Goal: Task Accomplishment & Management: Use online tool/utility

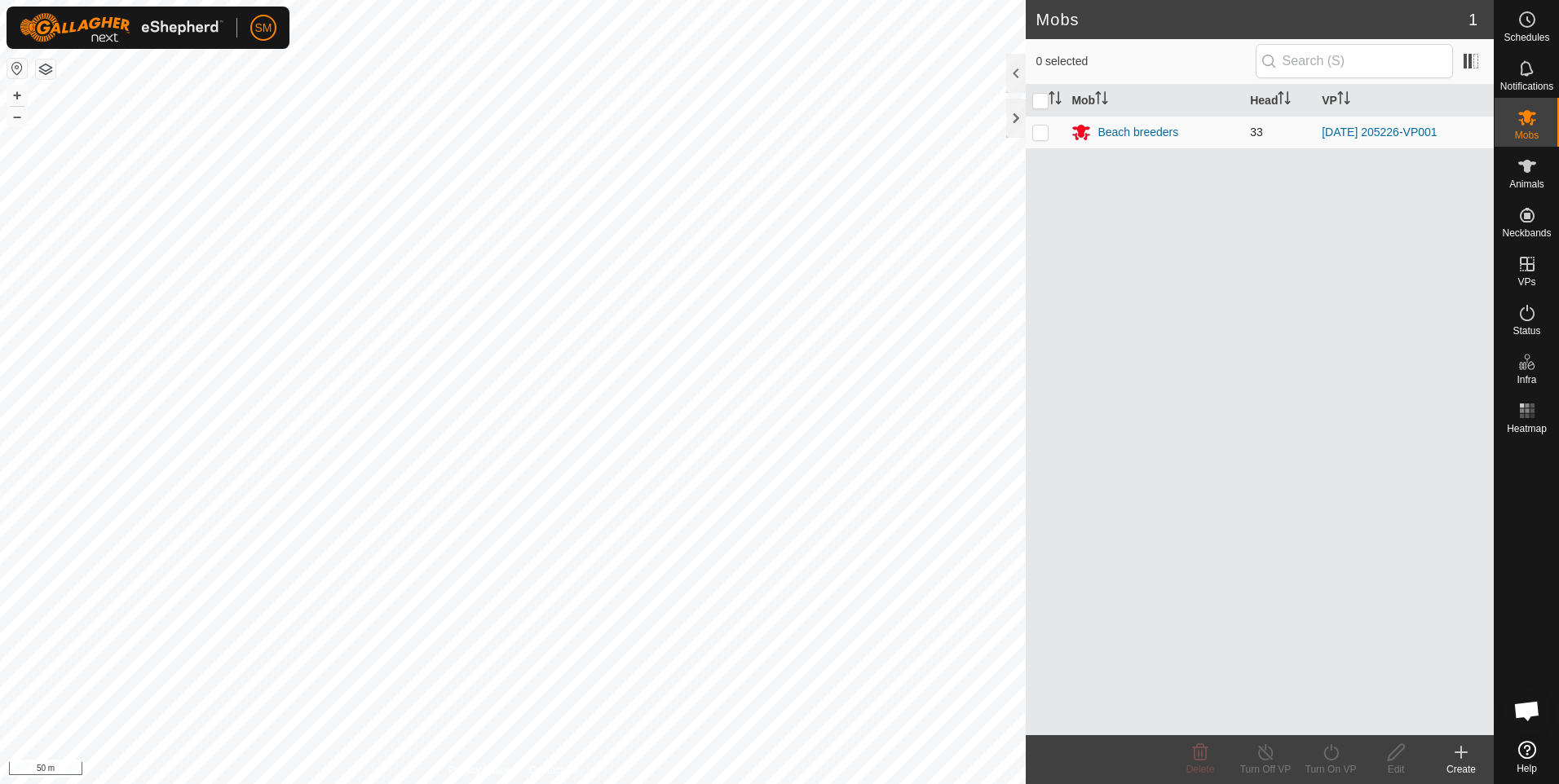
click at [1041, 132] on p-checkbox at bounding box center [1040, 133] width 16 height 13
checkbox input "true"
click at [1041, 132] on p-checkbox at bounding box center [1040, 133] width 16 height 13
checkbox input "false"
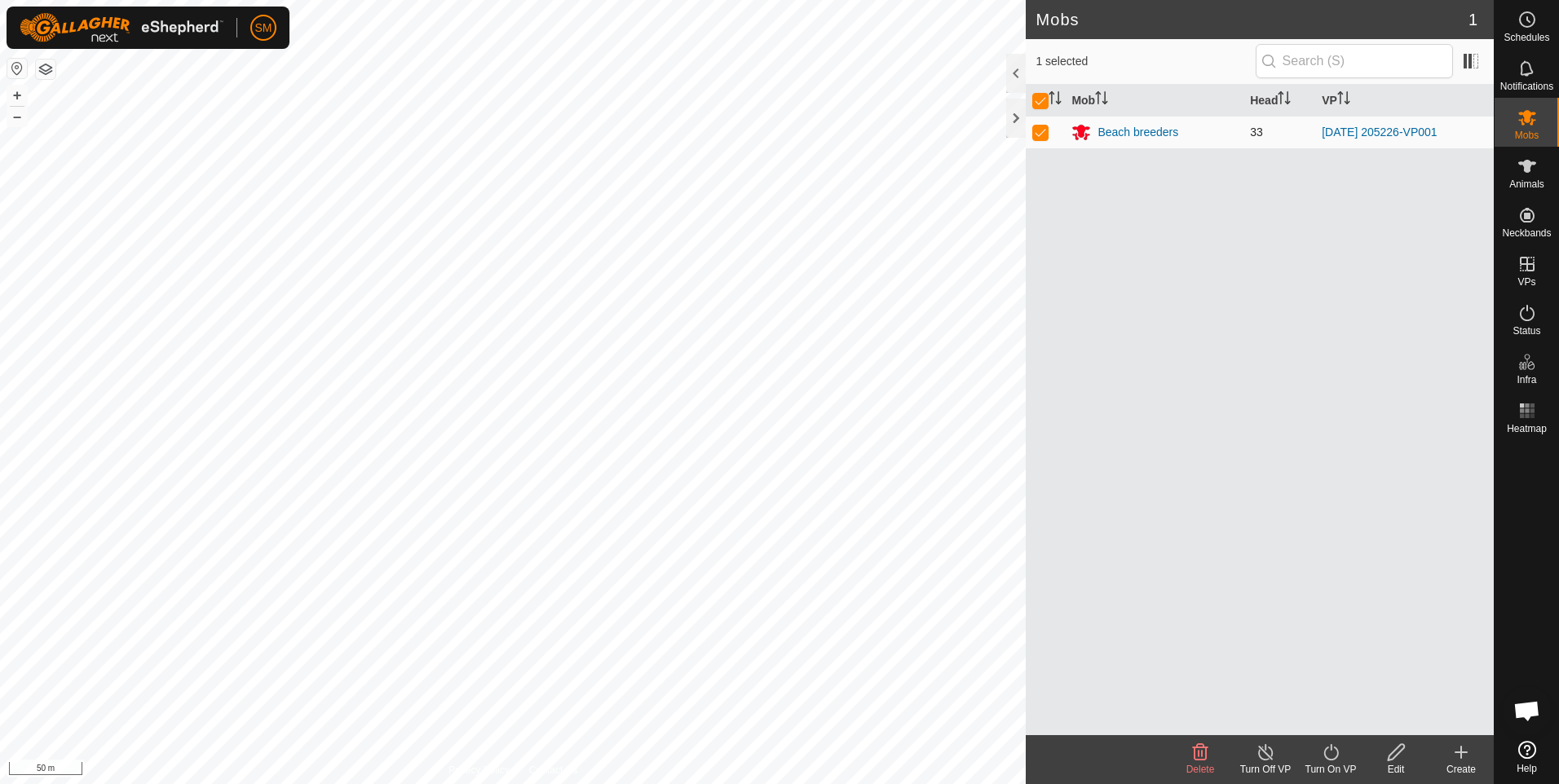
checkbox input "false"
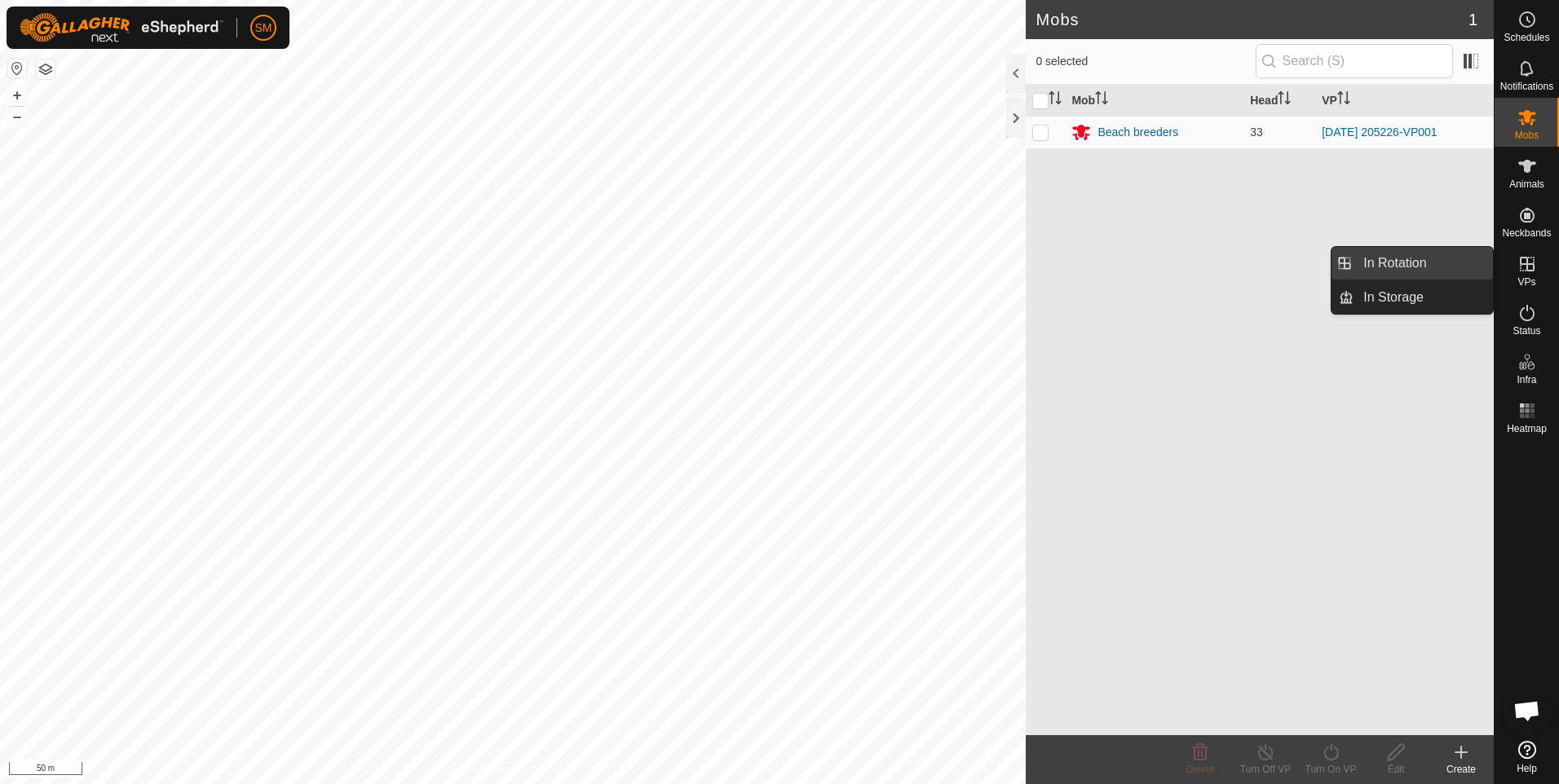
click at [1423, 262] on link "In Rotation" at bounding box center [1423, 263] width 139 height 32
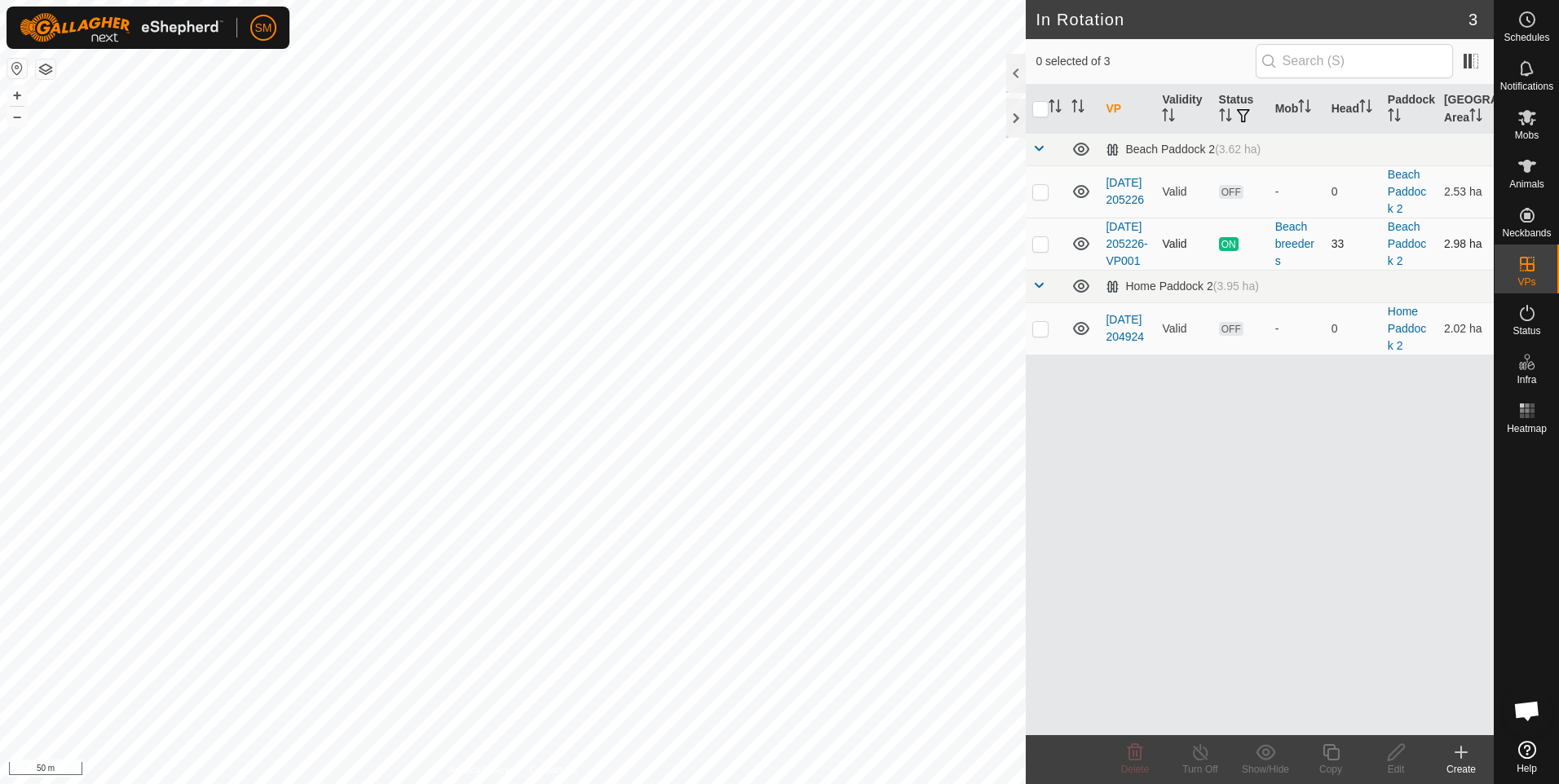
click at [1040, 250] on p-checkbox at bounding box center [1040, 244] width 16 height 13
checkbox input "true"
click at [1330, 755] on icon at bounding box center [1332, 752] width 21 height 20
click at [1039, 250] on p-checkbox at bounding box center [1040, 244] width 16 height 13
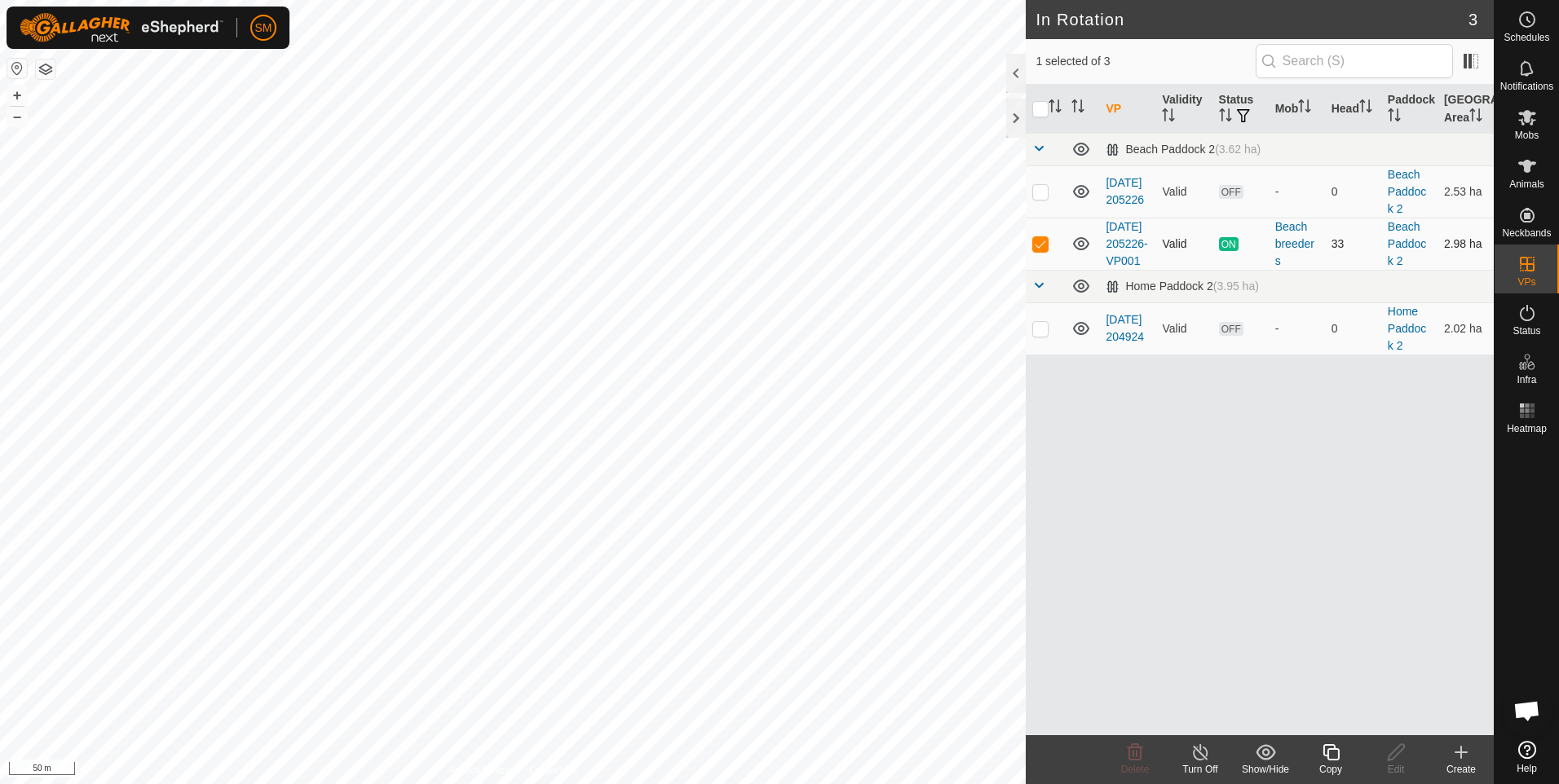
click at [1039, 250] on p-checkbox at bounding box center [1040, 244] width 16 height 13
checkbox input "false"
click at [1527, 124] on icon at bounding box center [1527, 117] width 20 height 20
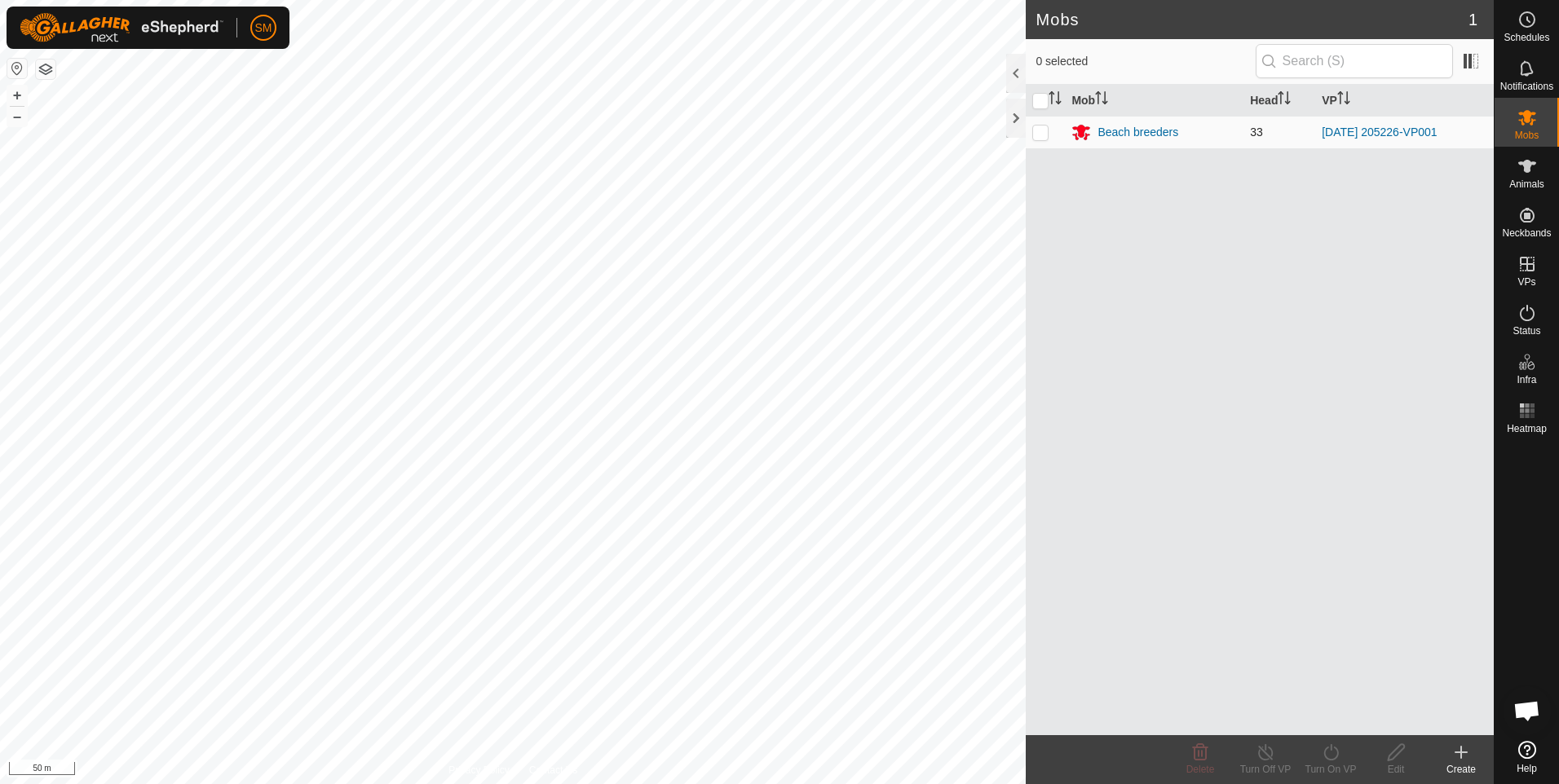
click at [1040, 131] on p-checkbox at bounding box center [1040, 133] width 16 height 13
checkbox input "true"
click at [1332, 758] on icon at bounding box center [1332, 752] width 21 height 20
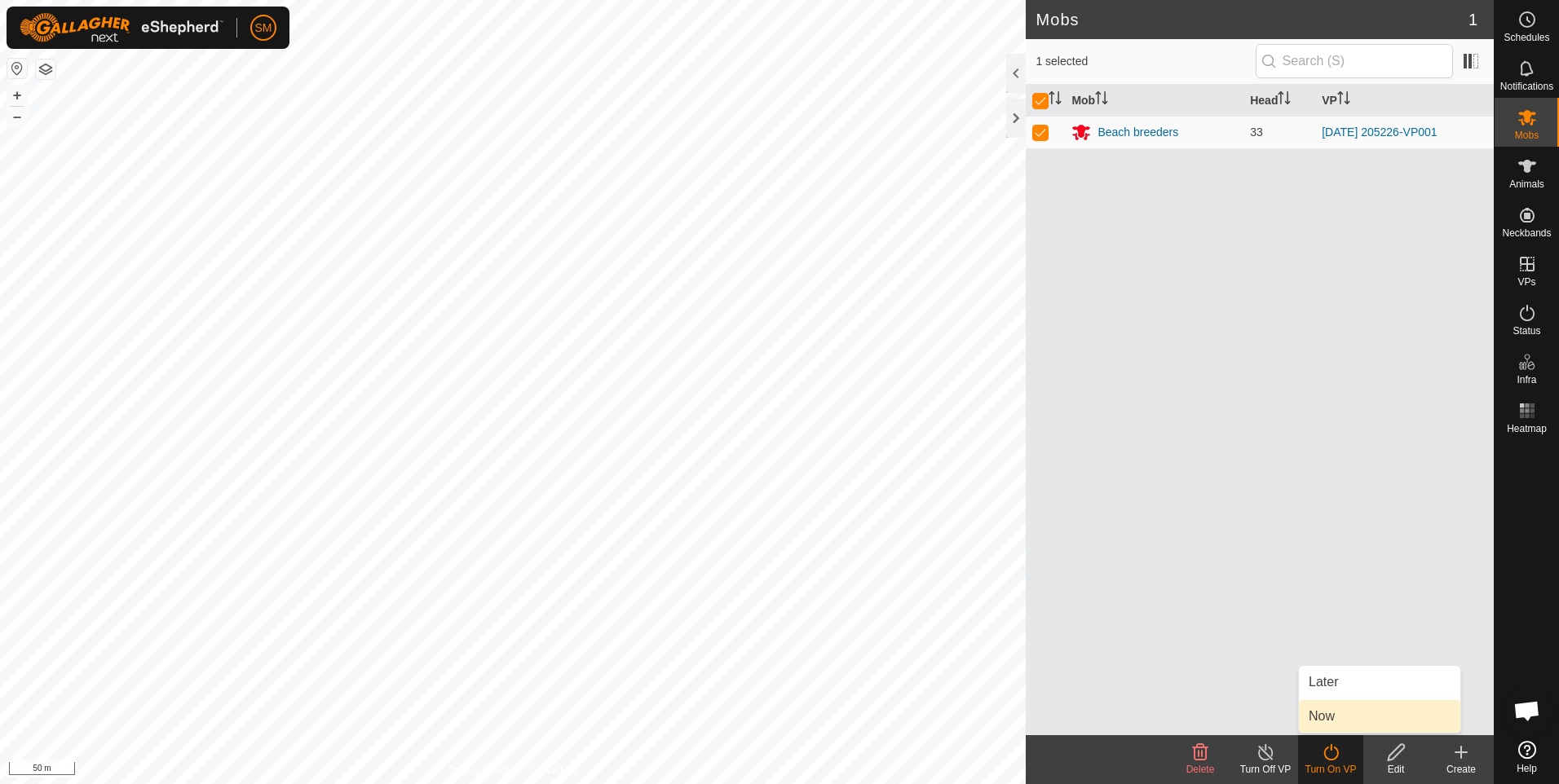
click at [1333, 723] on link "Now" at bounding box center [1379, 716] width 161 height 32
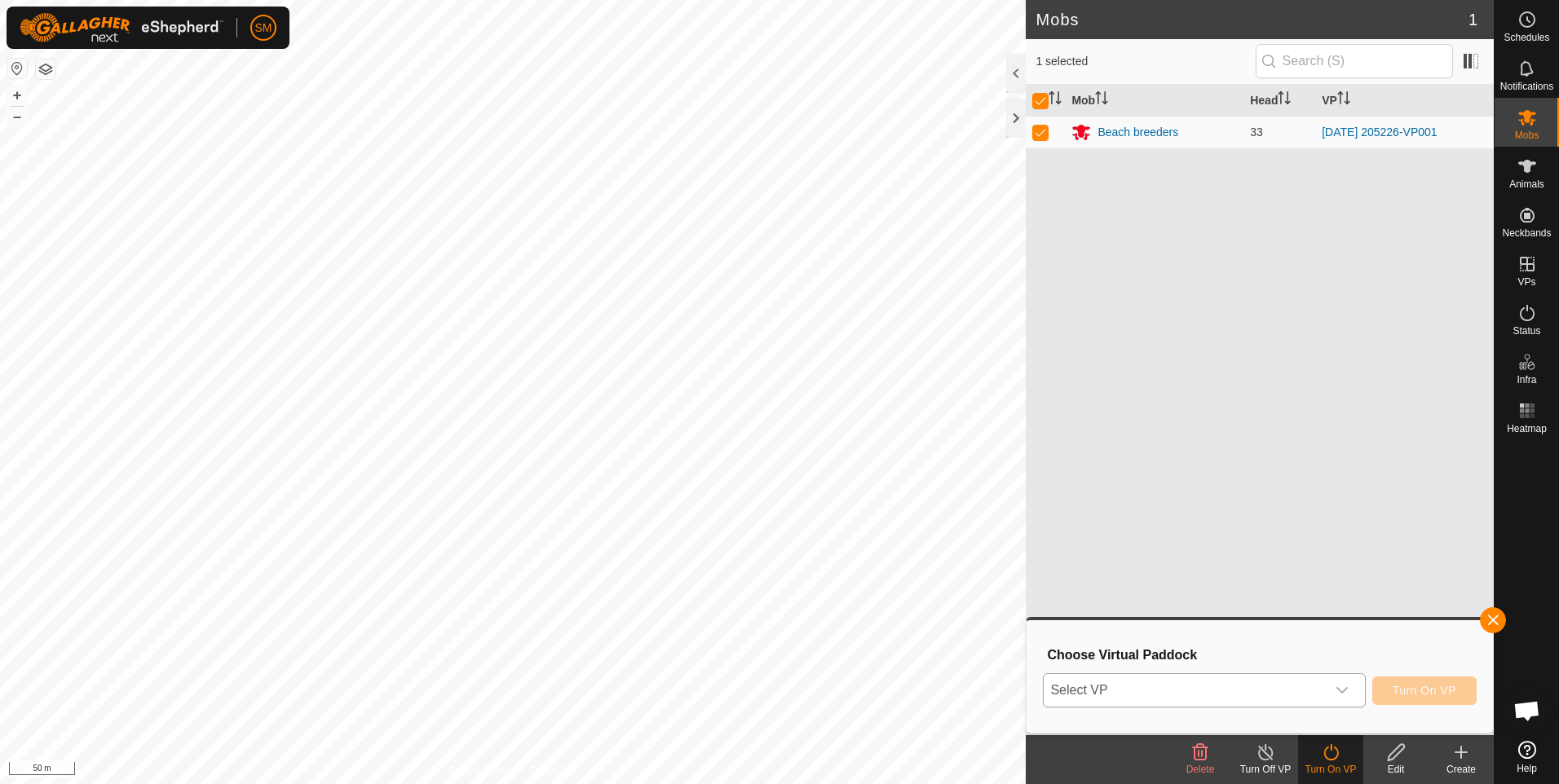
click at [1348, 687] on icon "dropdown trigger" at bounding box center [1342, 690] width 13 height 13
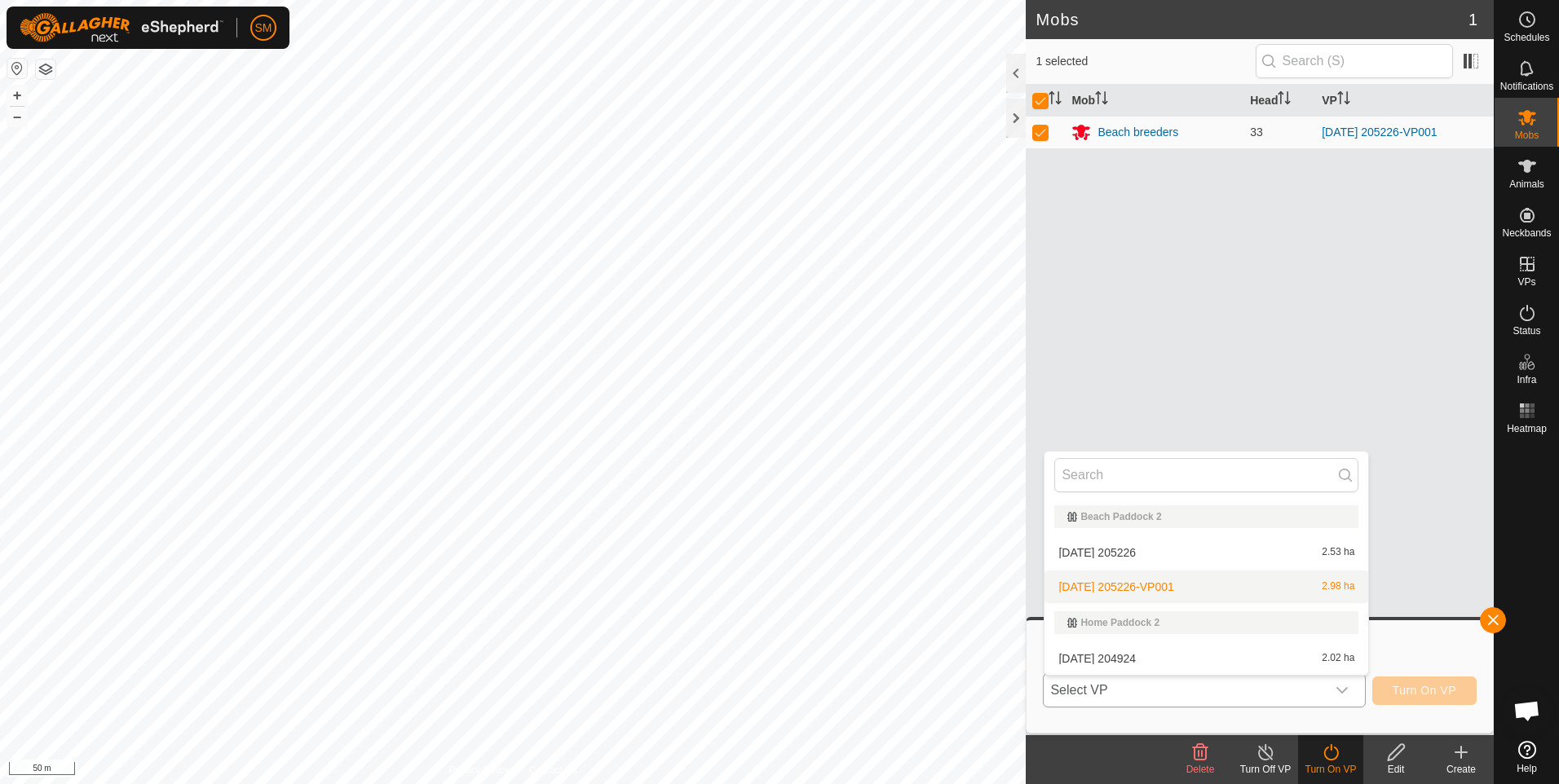
click at [1253, 589] on li "[DATE] 205226-VP001 2.98 ha" at bounding box center [1207, 587] width 324 height 32
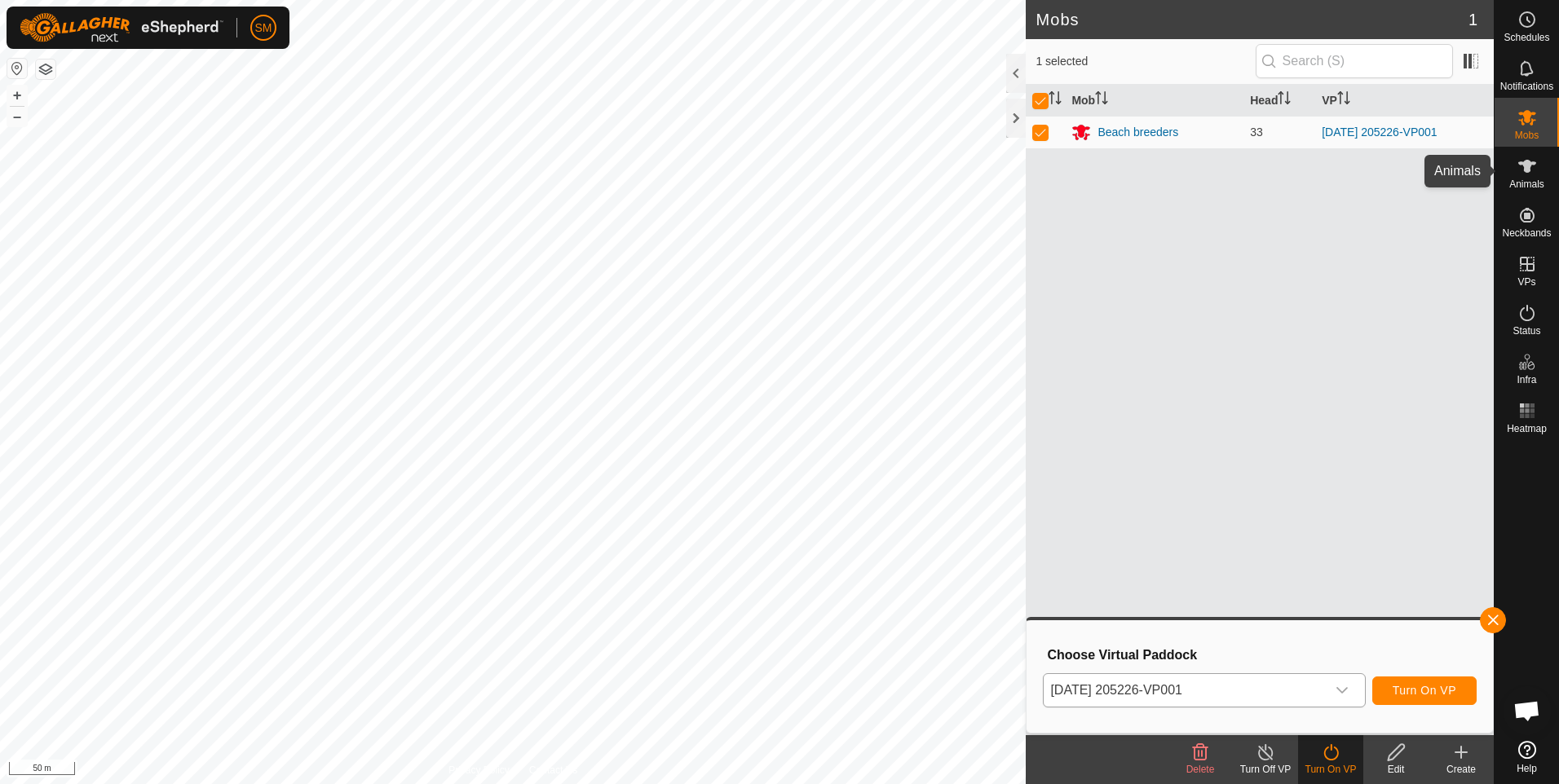
click at [1527, 177] on es-animals-svg-icon at bounding box center [1527, 167] width 29 height 27
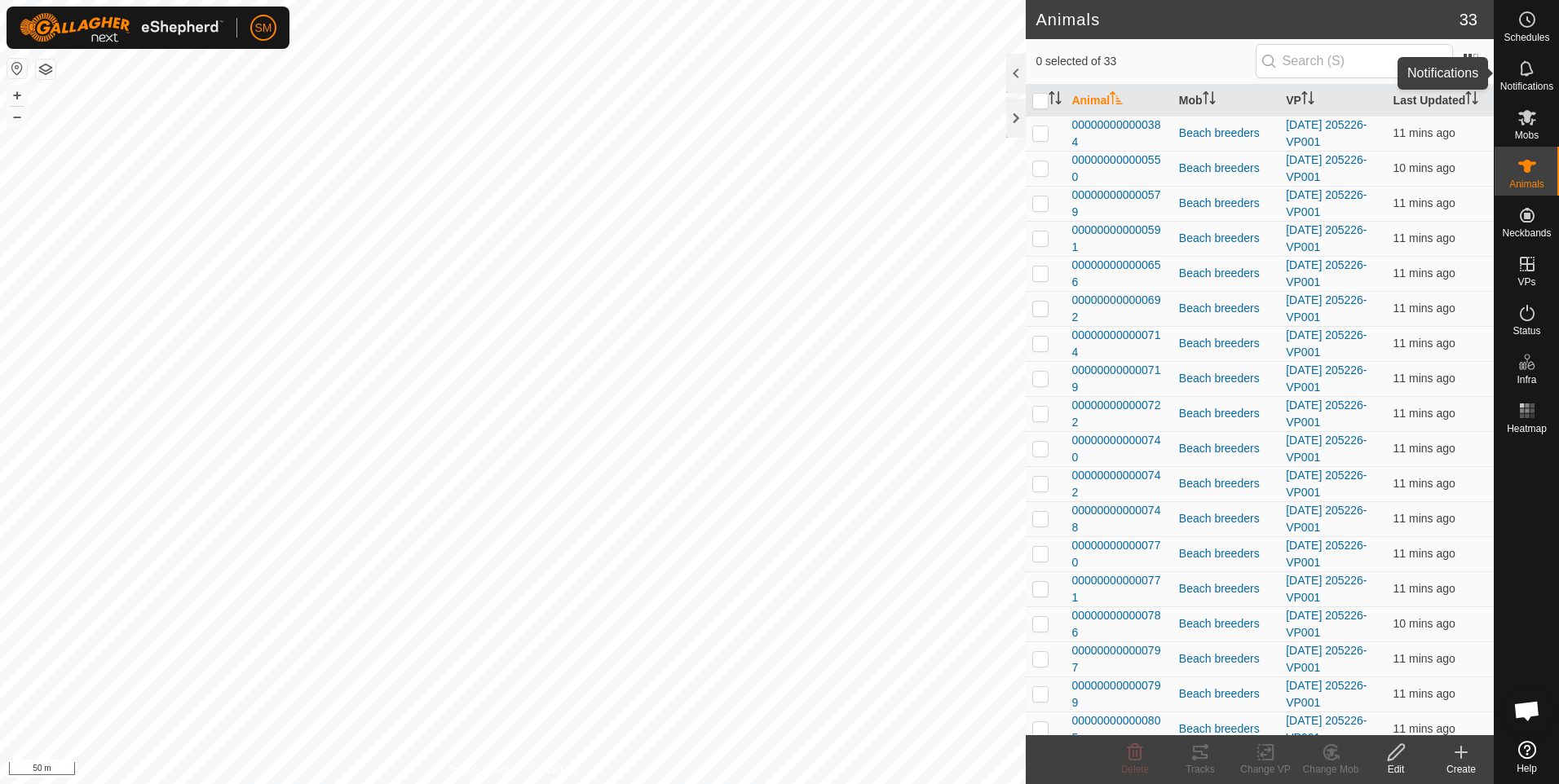
click at [1525, 81] on span "Notifications" at bounding box center [1527, 86] width 53 height 9
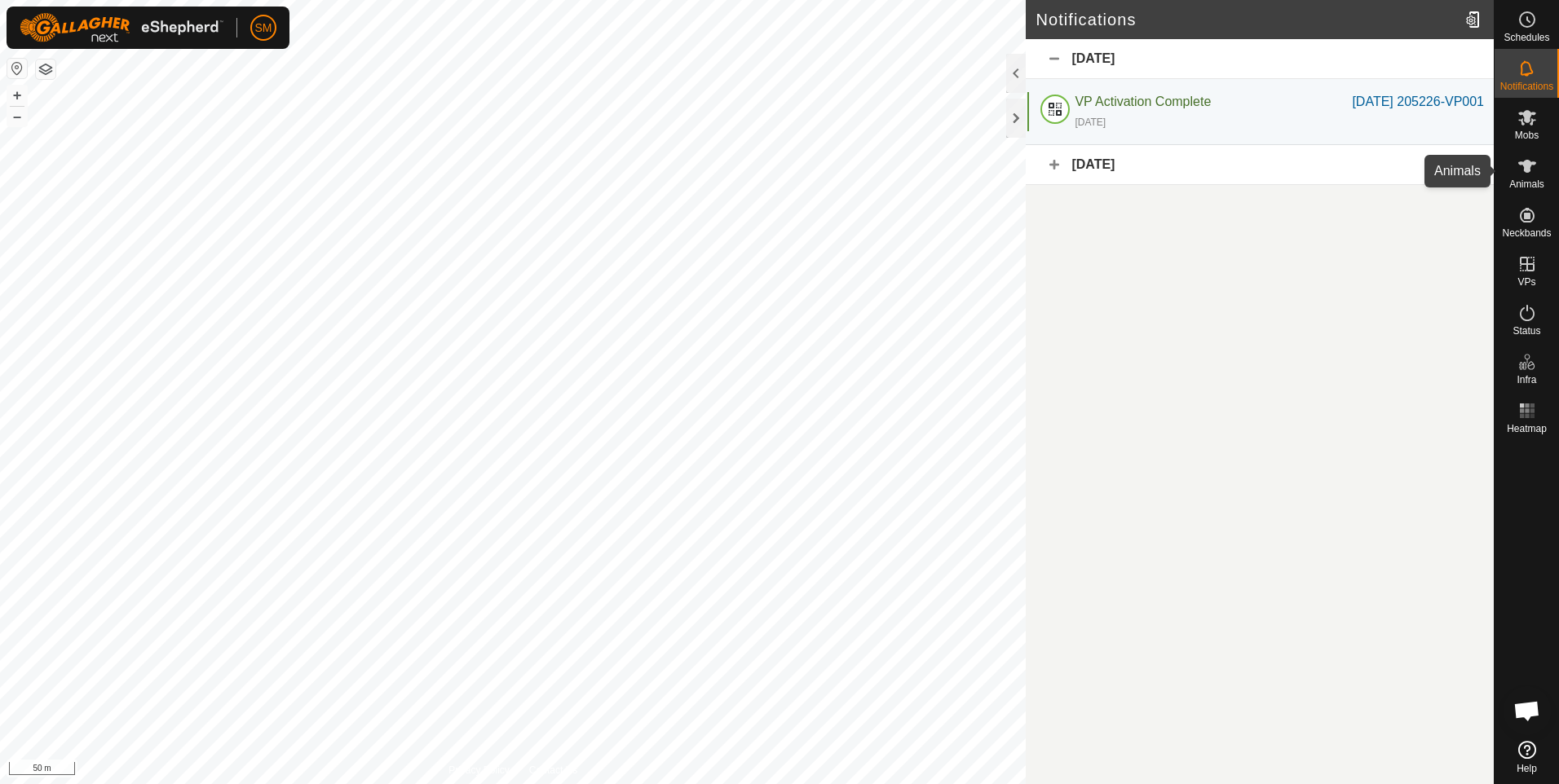
click at [1525, 164] on icon at bounding box center [1527, 167] width 18 height 13
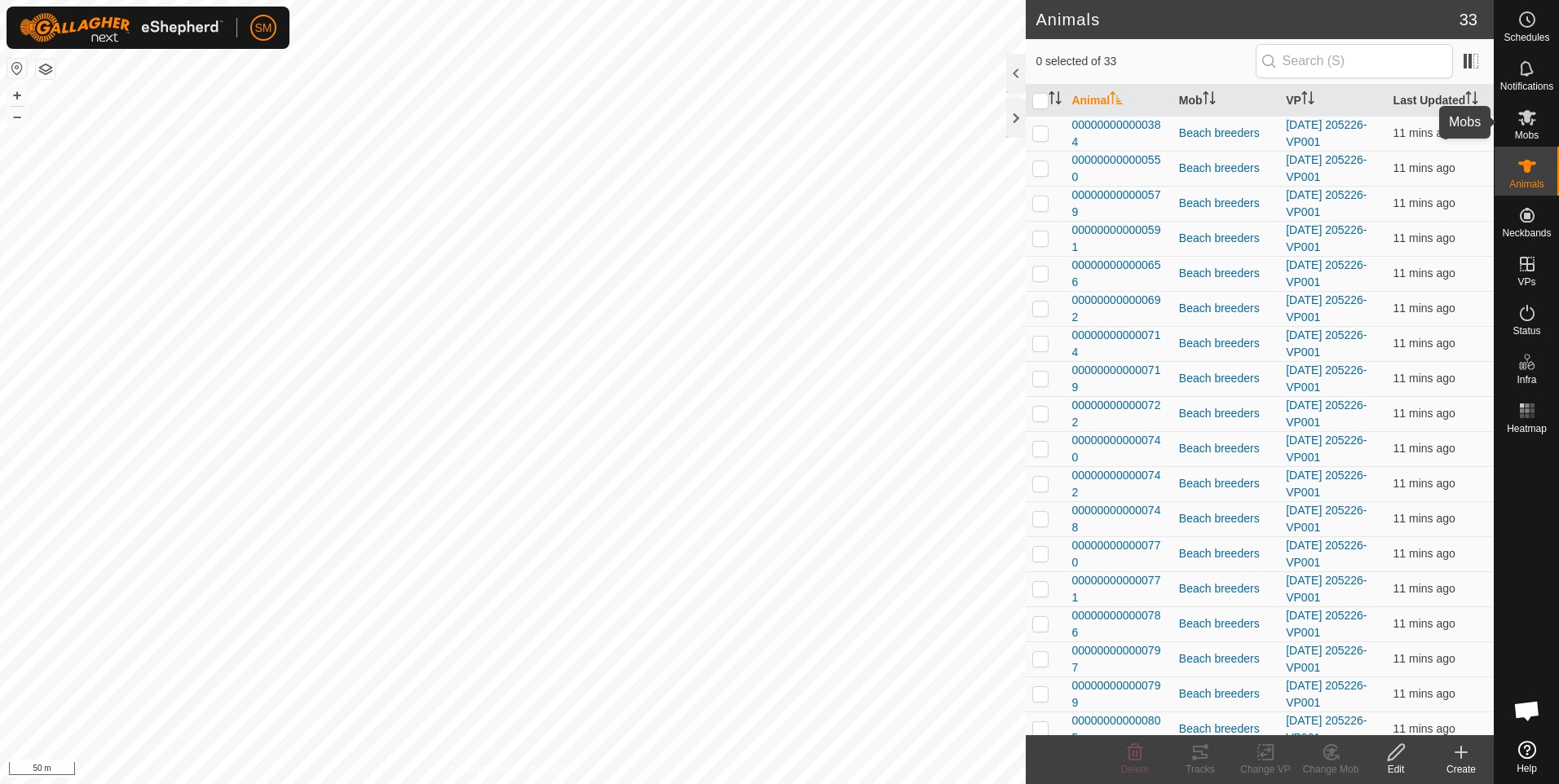
click at [1530, 129] on es-mob-svg-icon at bounding box center [1527, 117] width 29 height 27
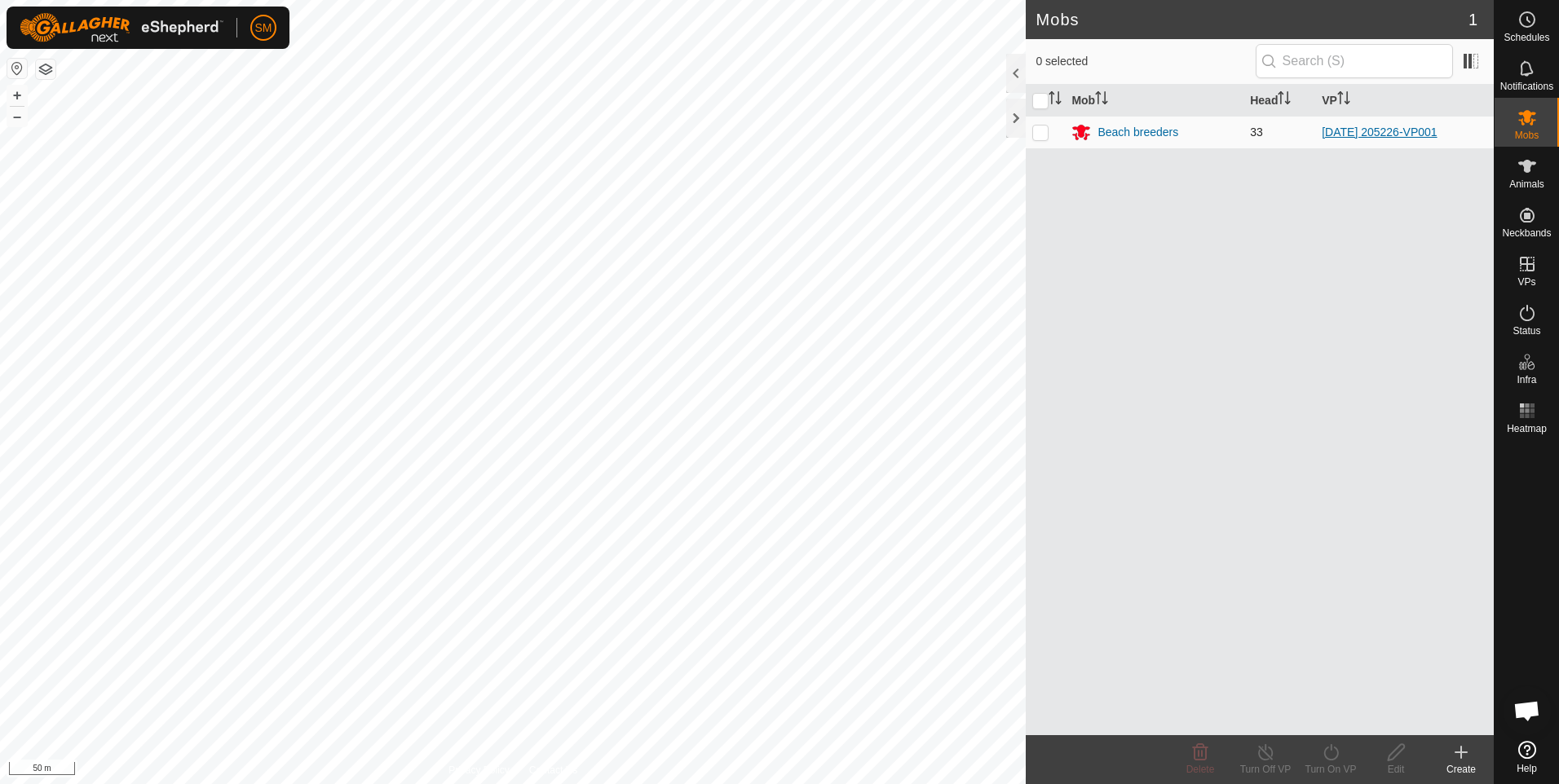
click at [1396, 131] on link "[DATE] 205226-VP001" at bounding box center [1378, 133] width 115 height 13
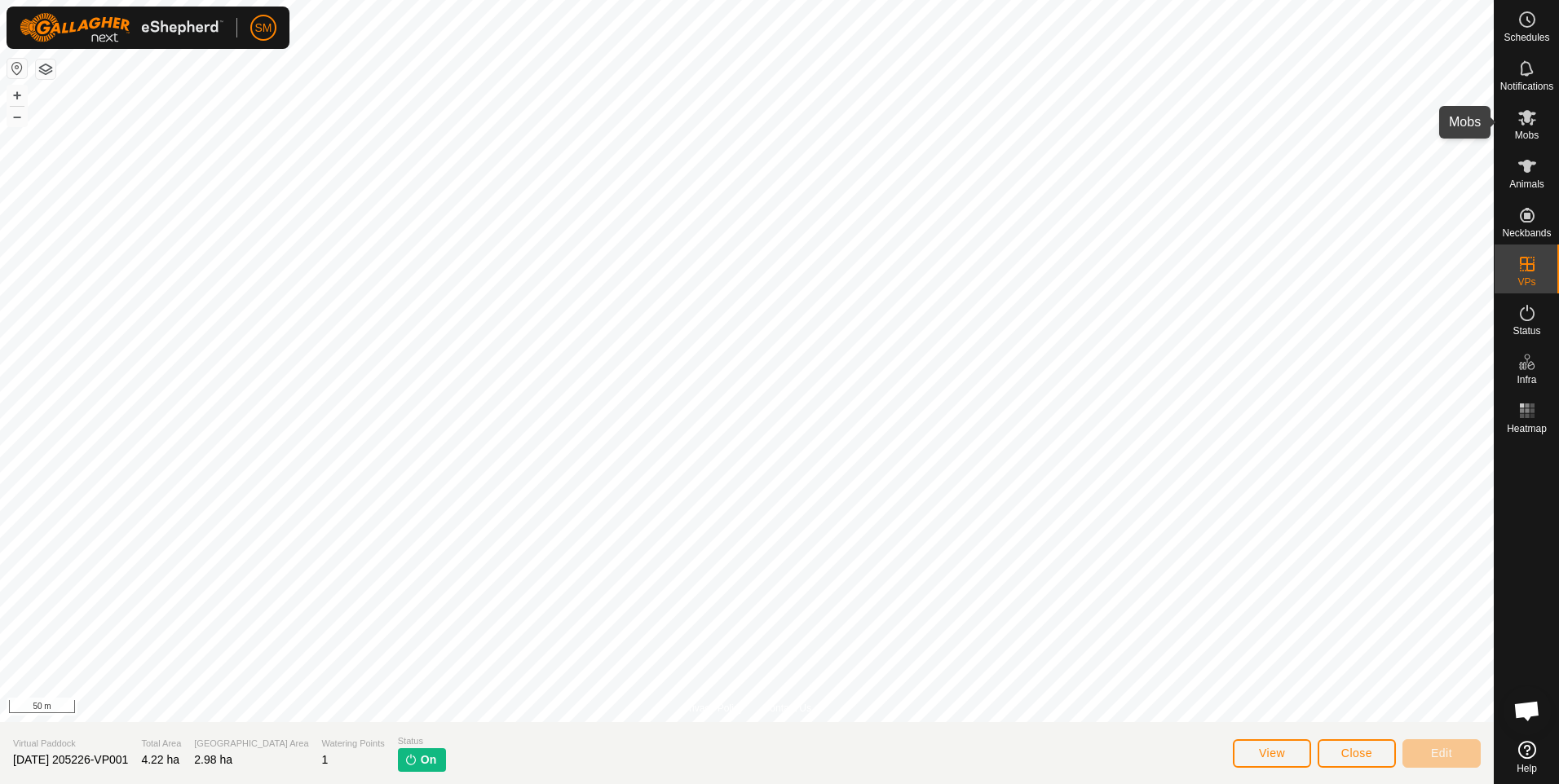
click at [1527, 135] on span "Mobs" at bounding box center [1527, 135] width 24 height 9
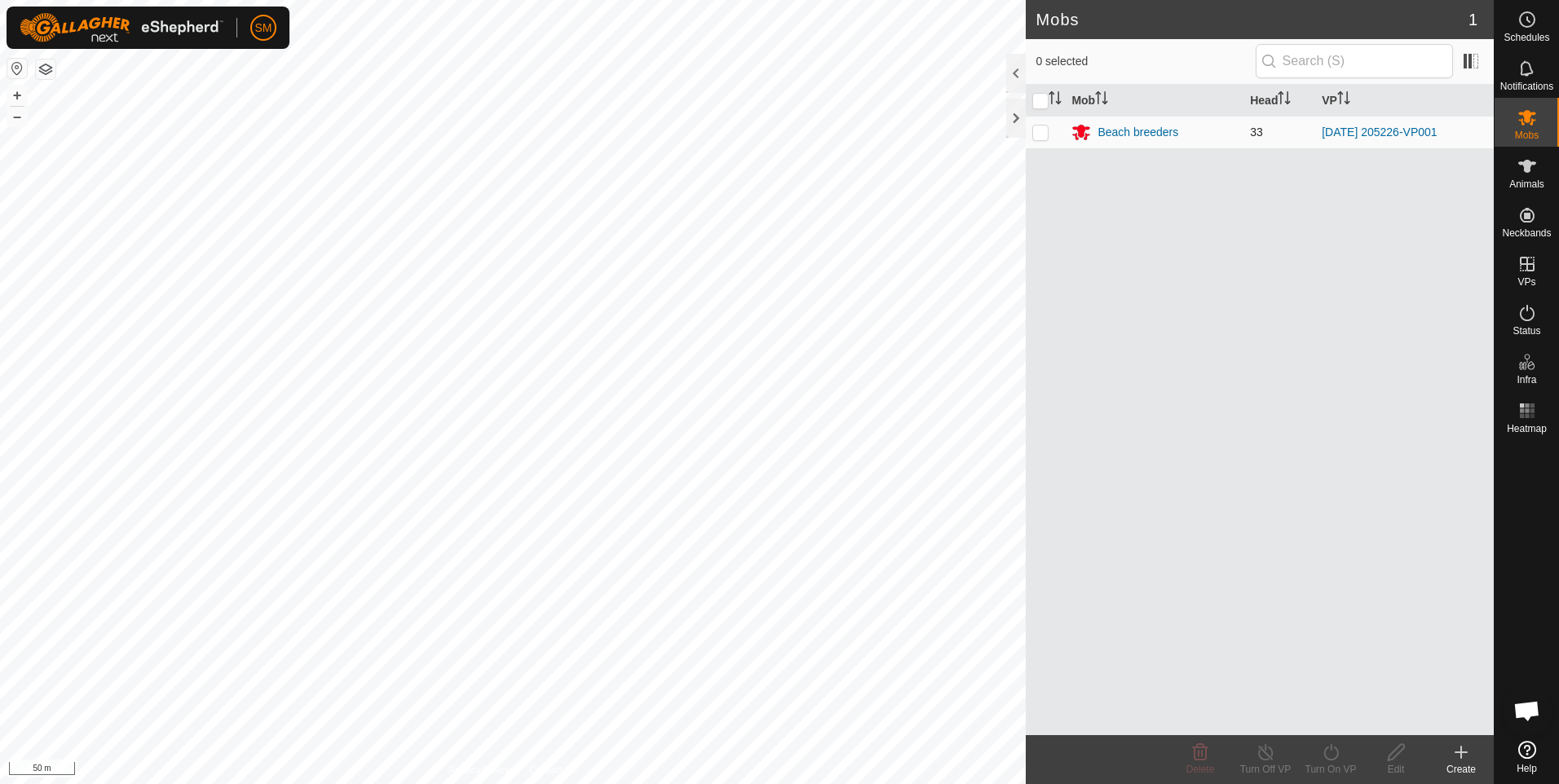
click at [1037, 134] on p-checkbox at bounding box center [1040, 133] width 16 height 13
checkbox input "true"
click at [1037, 134] on p-checkbox at bounding box center [1040, 133] width 16 height 13
checkbox input "false"
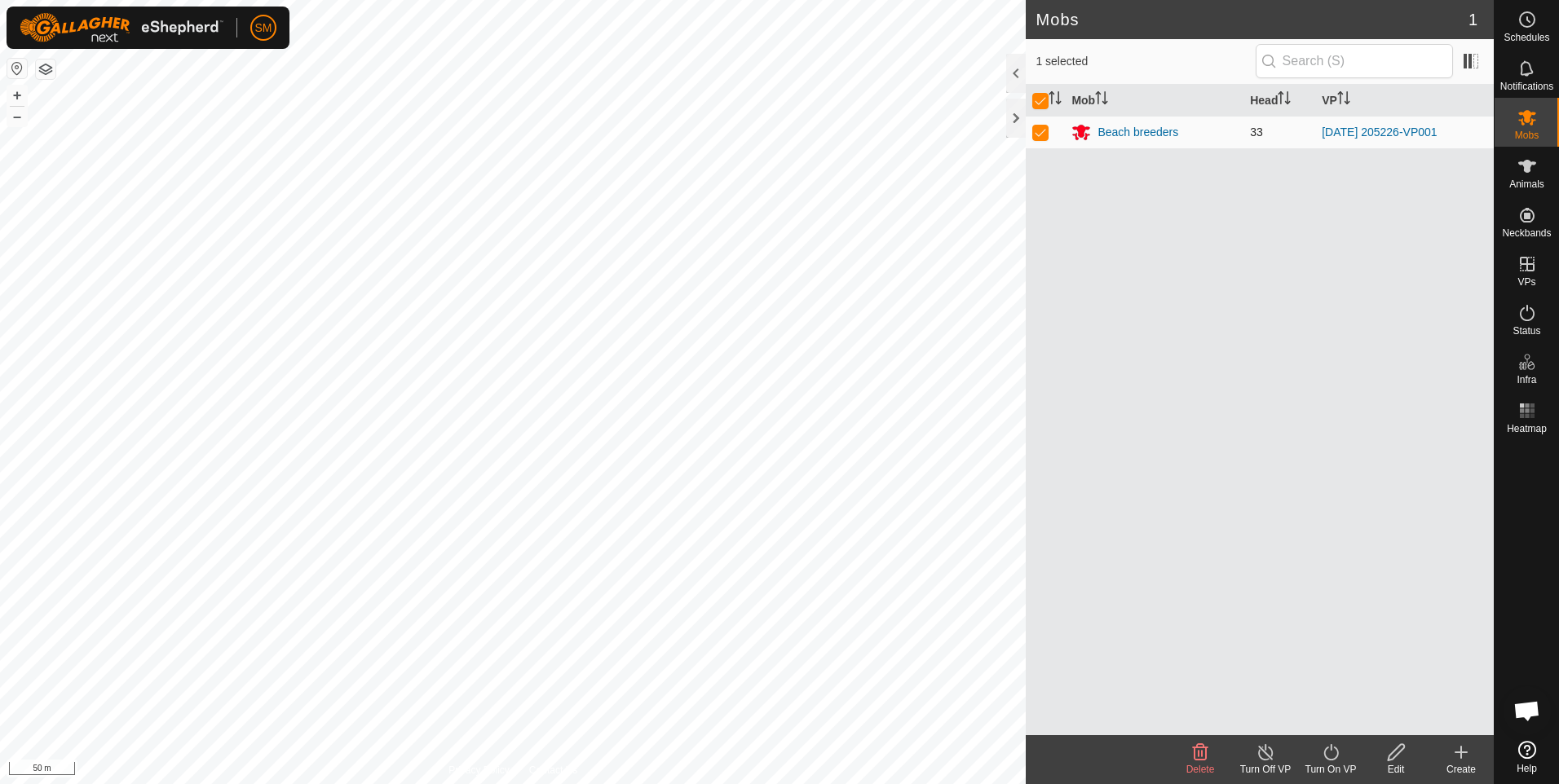
checkbox input "false"
click at [1527, 313] on icon at bounding box center [1527, 312] width 20 height 20
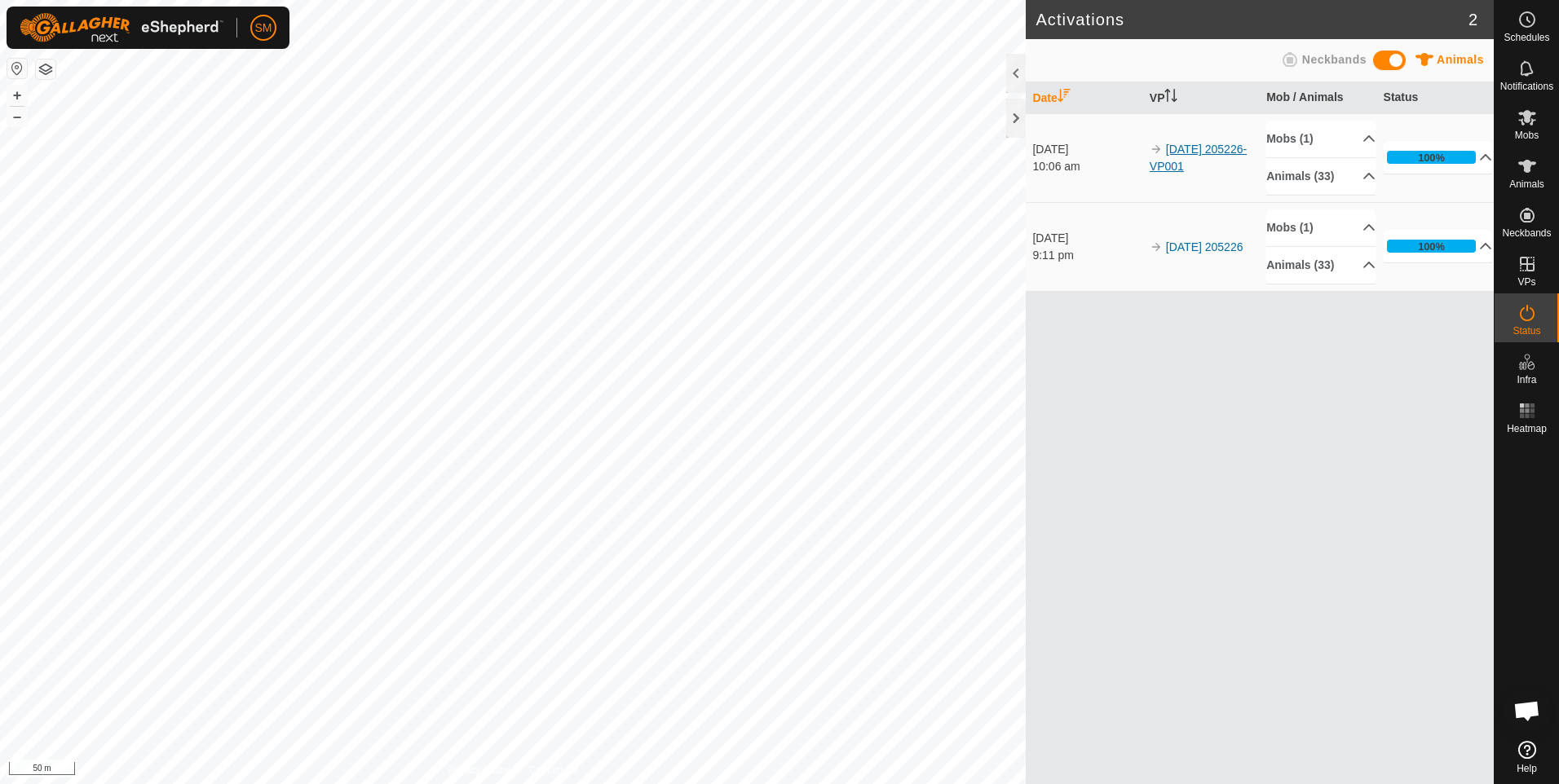
click at [1214, 167] on link "[DATE] 205226-VP001" at bounding box center [1198, 158] width 97 height 30
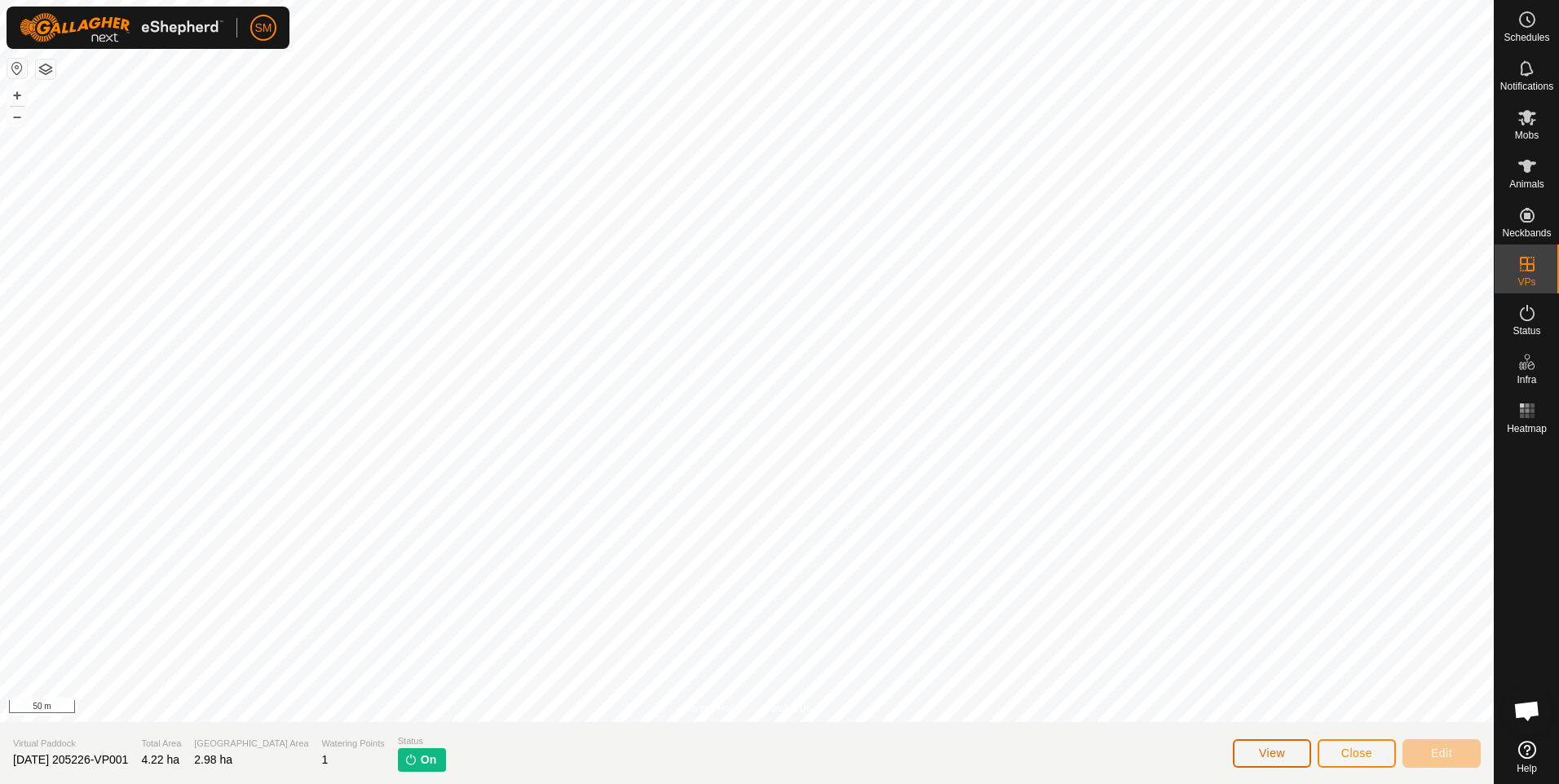
click at [1273, 754] on span "View" at bounding box center [1272, 754] width 27 height 13
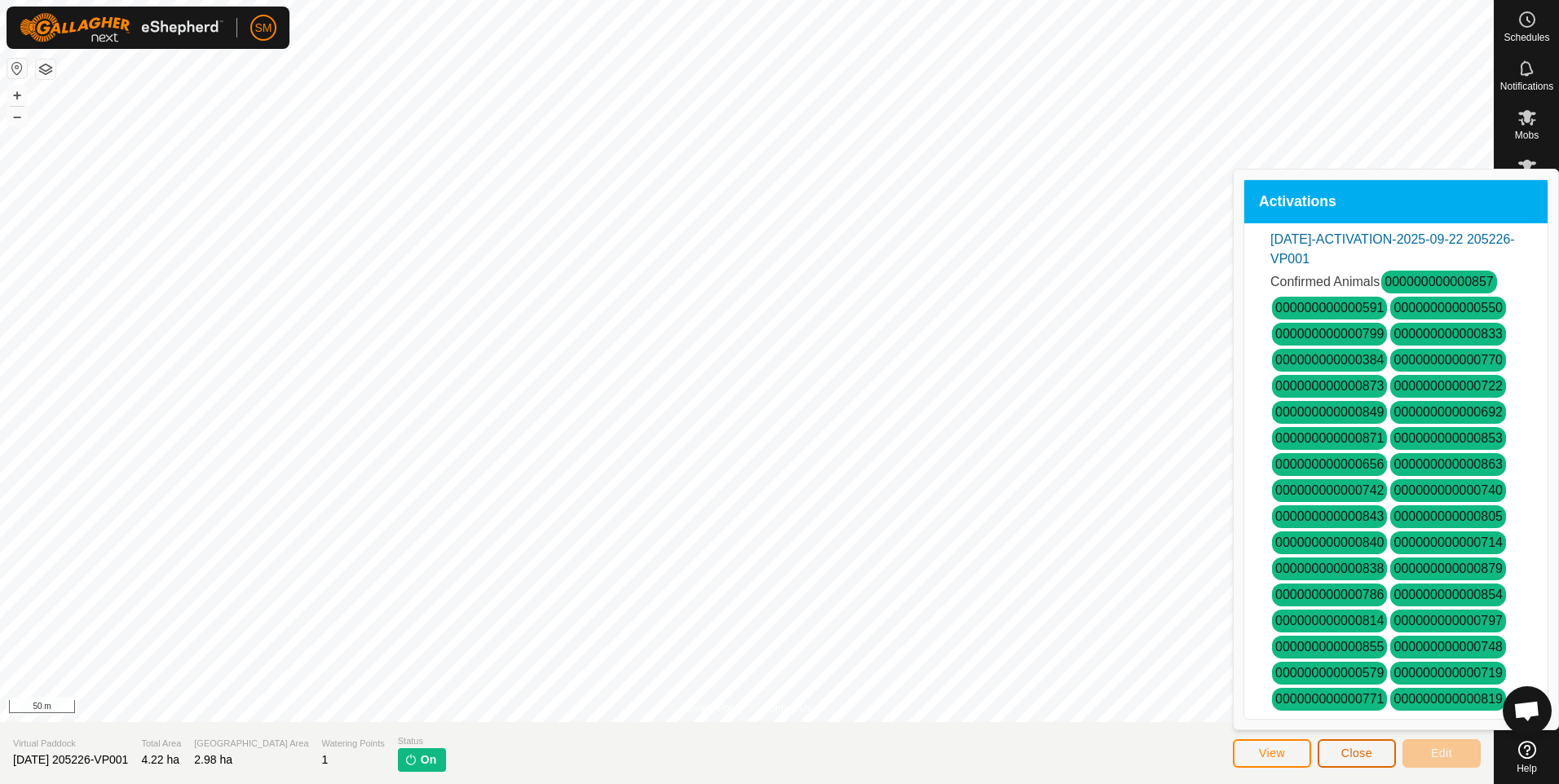
click at [1364, 748] on span "Close" at bounding box center [1356, 754] width 31 height 13
